Goal: Navigation & Orientation: Find specific page/section

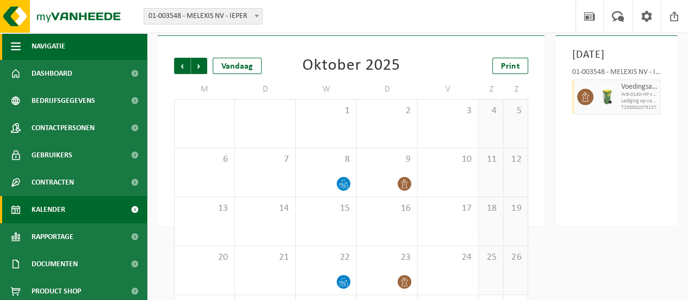
click at [36, 44] on span "Navigatie" at bounding box center [49, 46] width 34 height 27
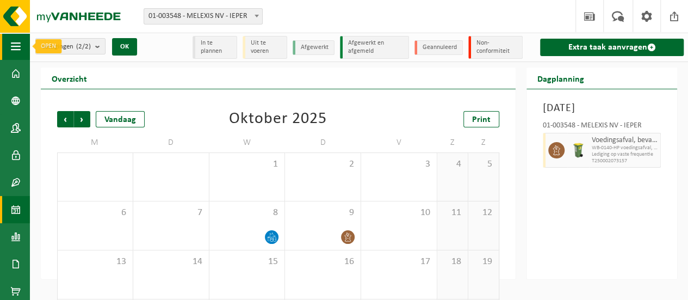
click at [16, 47] on span "button" at bounding box center [16, 46] width 10 height 27
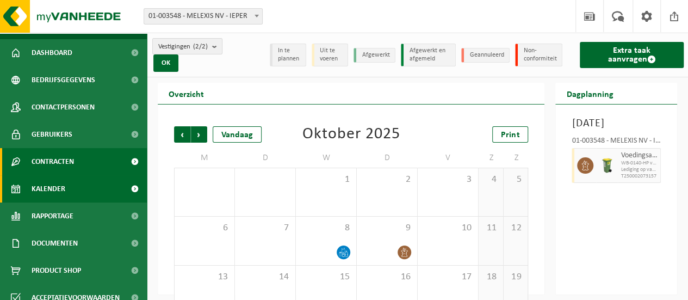
scroll to position [32, 0]
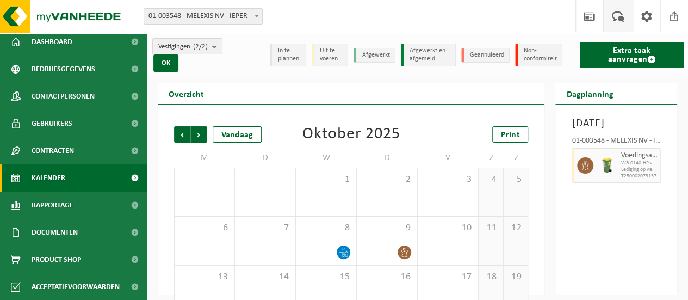
click at [615, 18] on span at bounding box center [618, 16] width 18 height 32
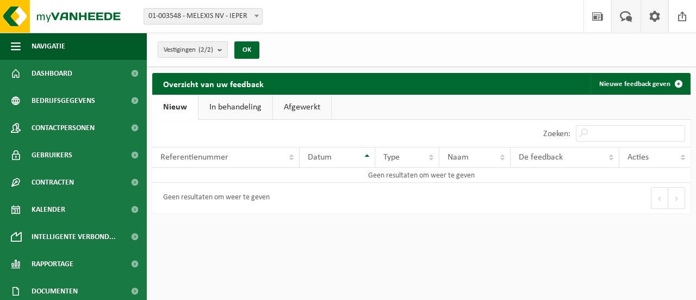
click at [657, 16] on span at bounding box center [654, 16] width 16 height 32
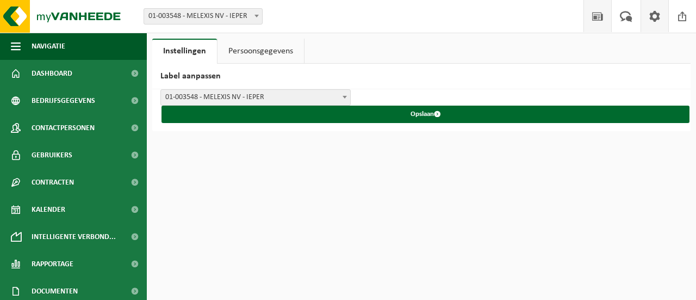
click at [599, 15] on span at bounding box center [597, 16] width 16 height 32
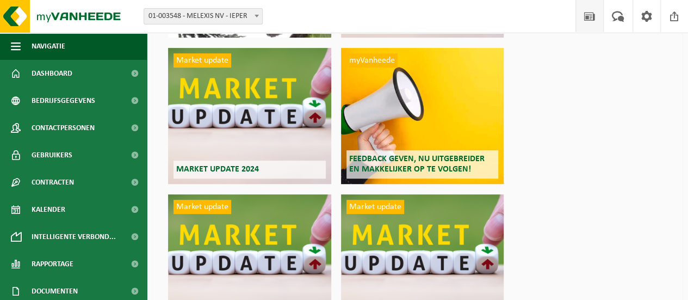
scroll to position [54, 0]
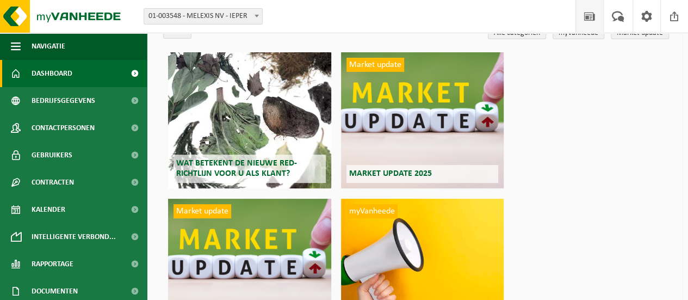
click at [42, 72] on span "Dashboard" at bounding box center [52, 73] width 41 height 27
